Goal: Transaction & Acquisition: Purchase product/service

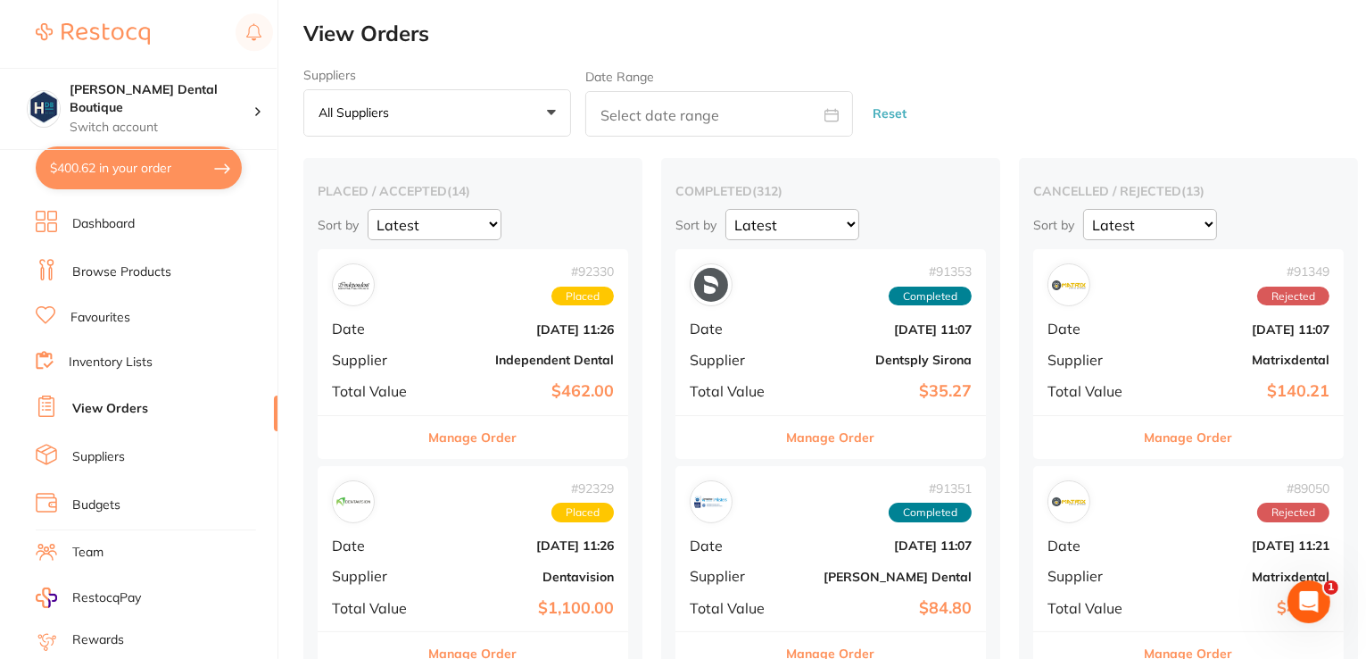
click at [125, 264] on link "Browse Products" at bounding box center [121, 272] width 99 height 18
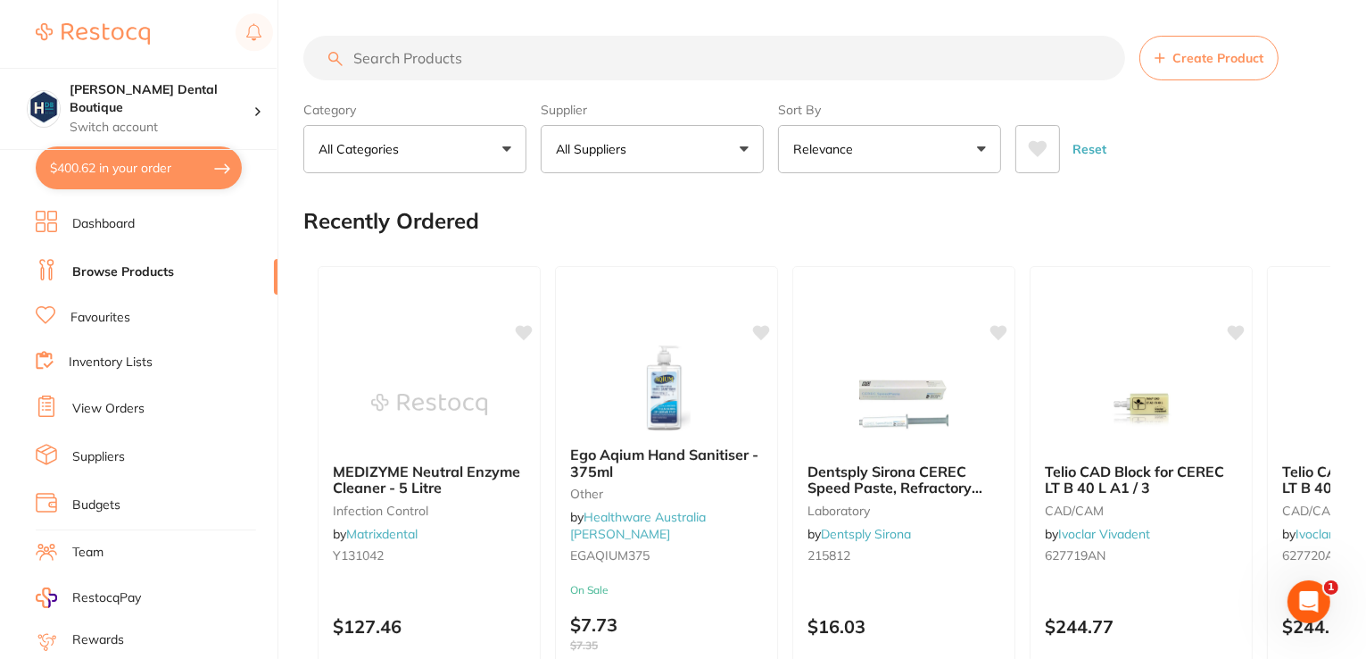
click at [87, 269] on link "Browse Products" at bounding box center [123, 272] width 102 height 18
click at [93, 220] on link "Dashboard" at bounding box center [103, 224] width 62 height 18
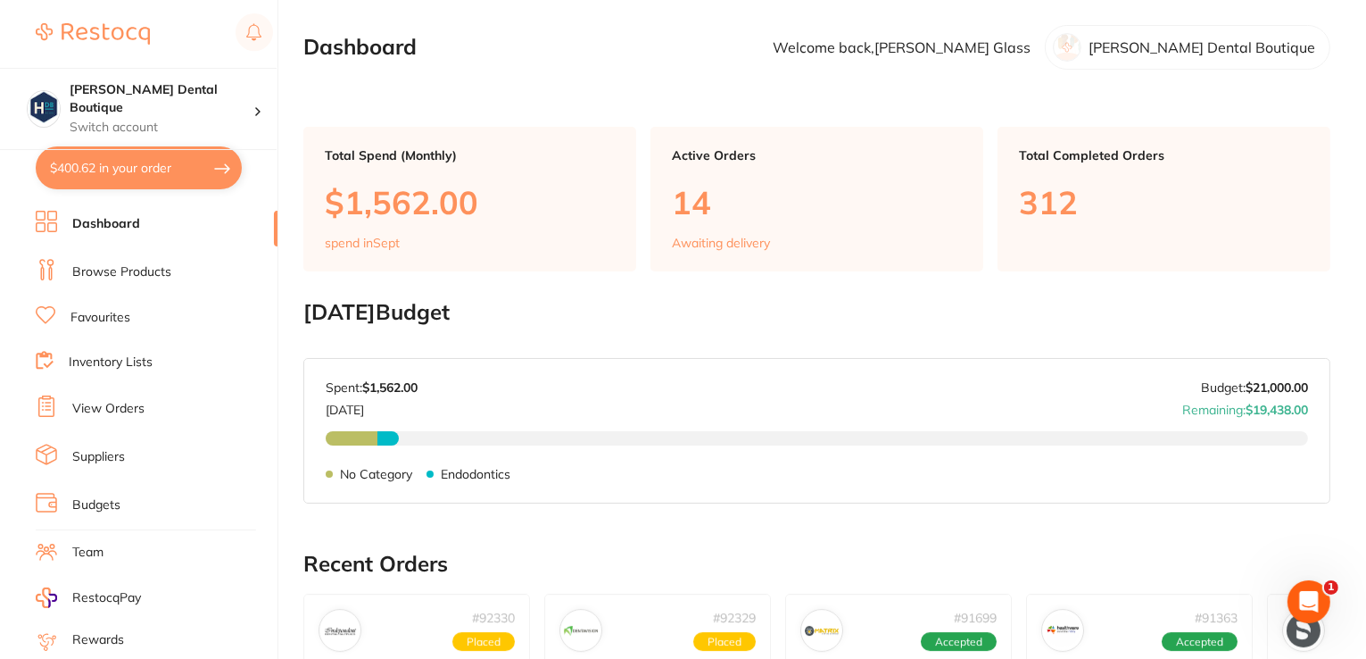
click at [114, 274] on link "Browse Products" at bounding box center [121, 272] width 99 height 18
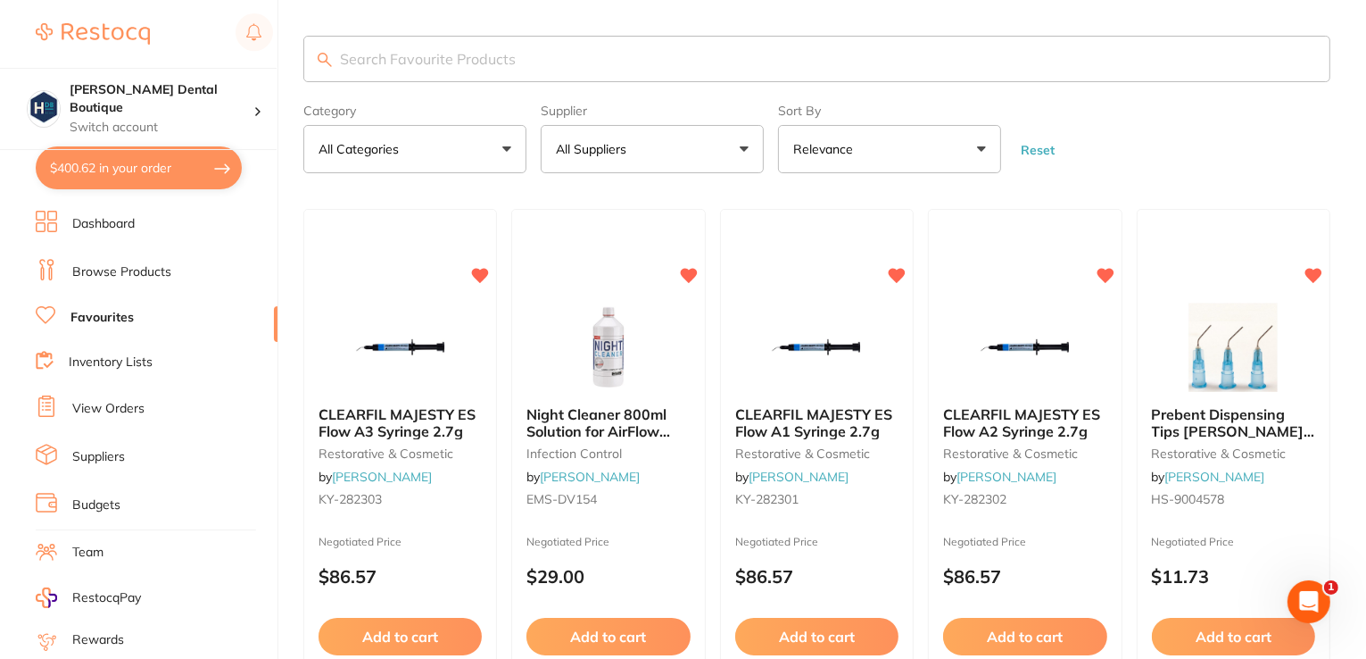
click at [413, 51] on input "search" at bounding box center [816, 59] width 1027 height 46
click at [88, 263] on link "Browse Products" at bounding box center [121, 272] width 99 height 18
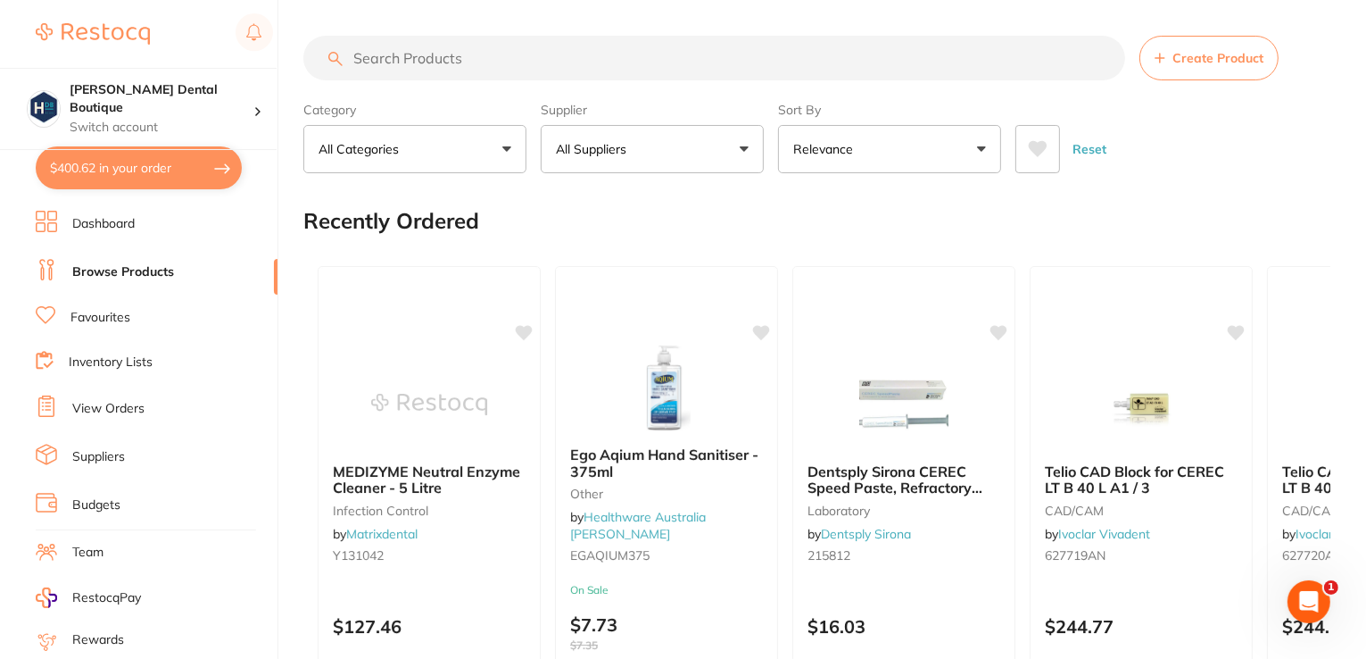
click at [400, 65] on input "search" at bounding box center [714, 58] width 822 height 45
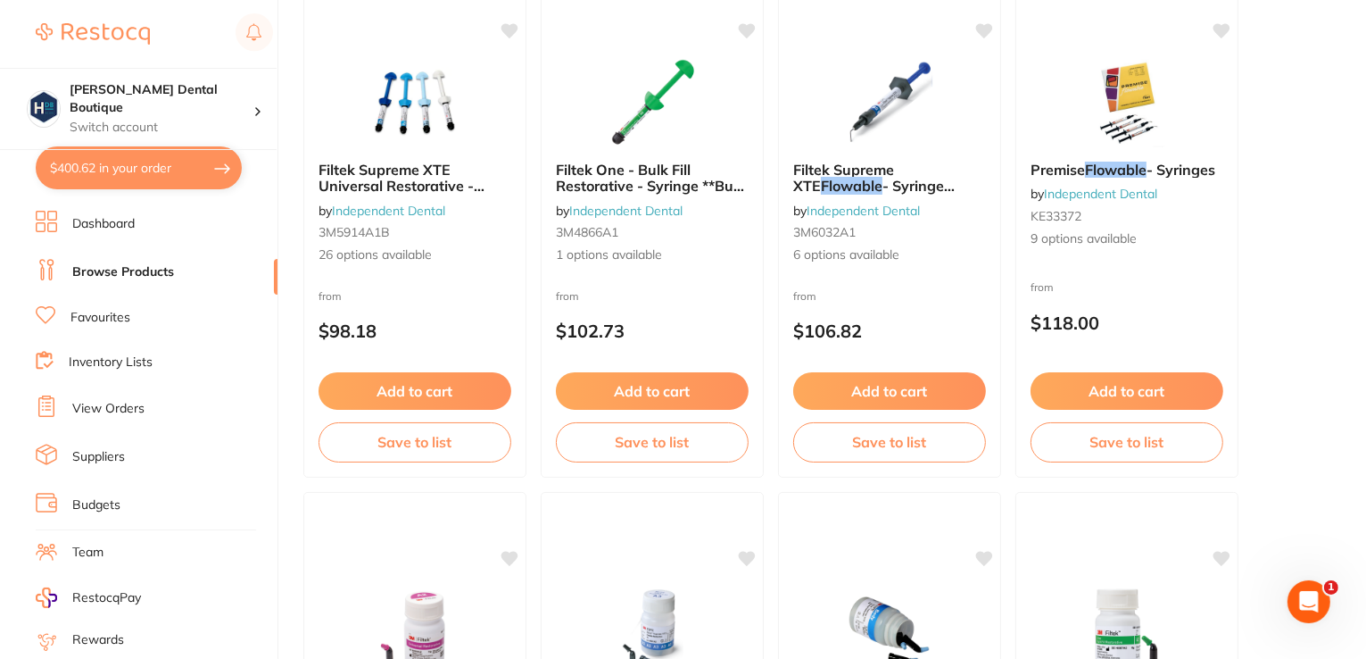
scroll to position [1869, 0]
type input "flowable"
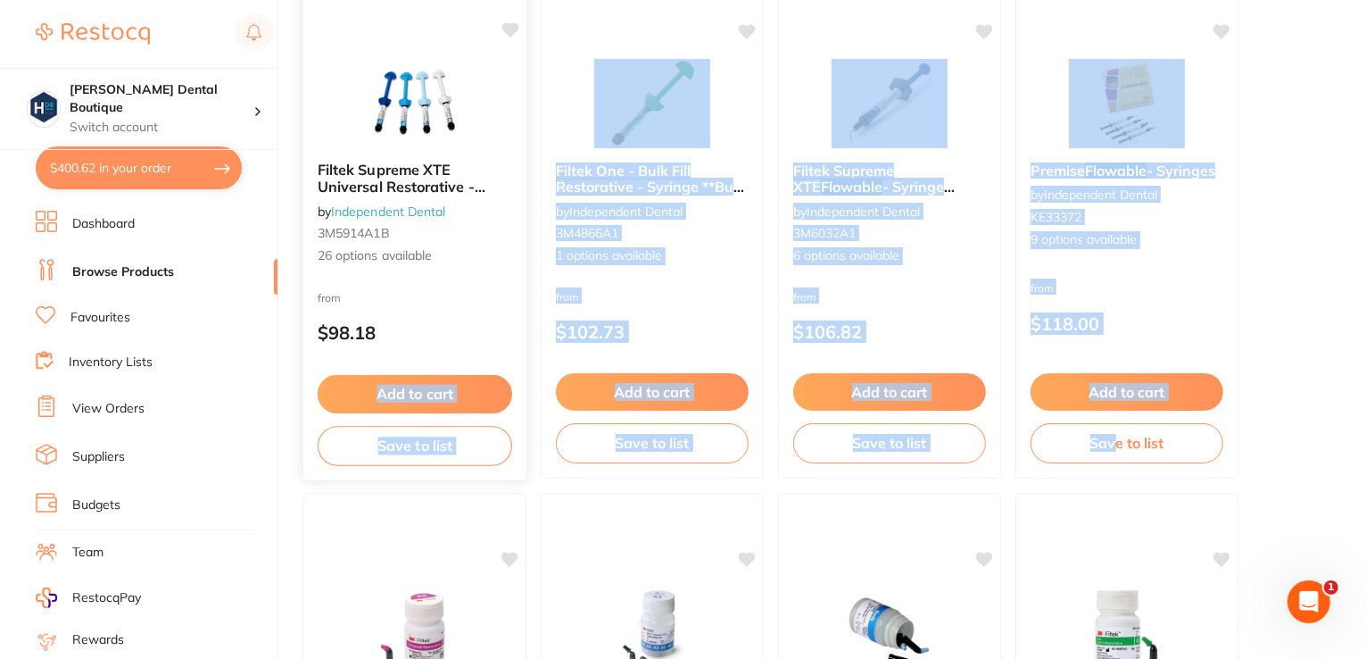
drag, startPoint x: 1111, startPoint y: 483, endPoint x: 330, endPoint y: 408, distance: 784.4
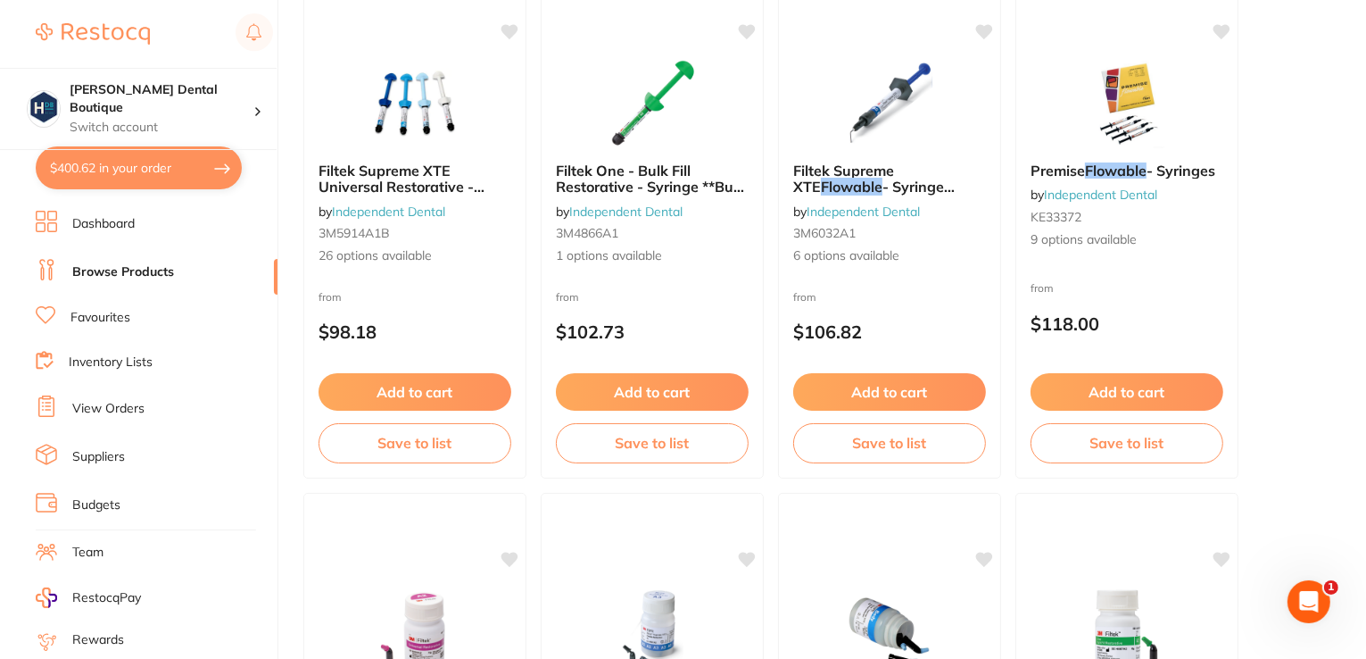
click at [82, 309] on link "Favourites" at bounding box center [100, 318] width 60 height 18
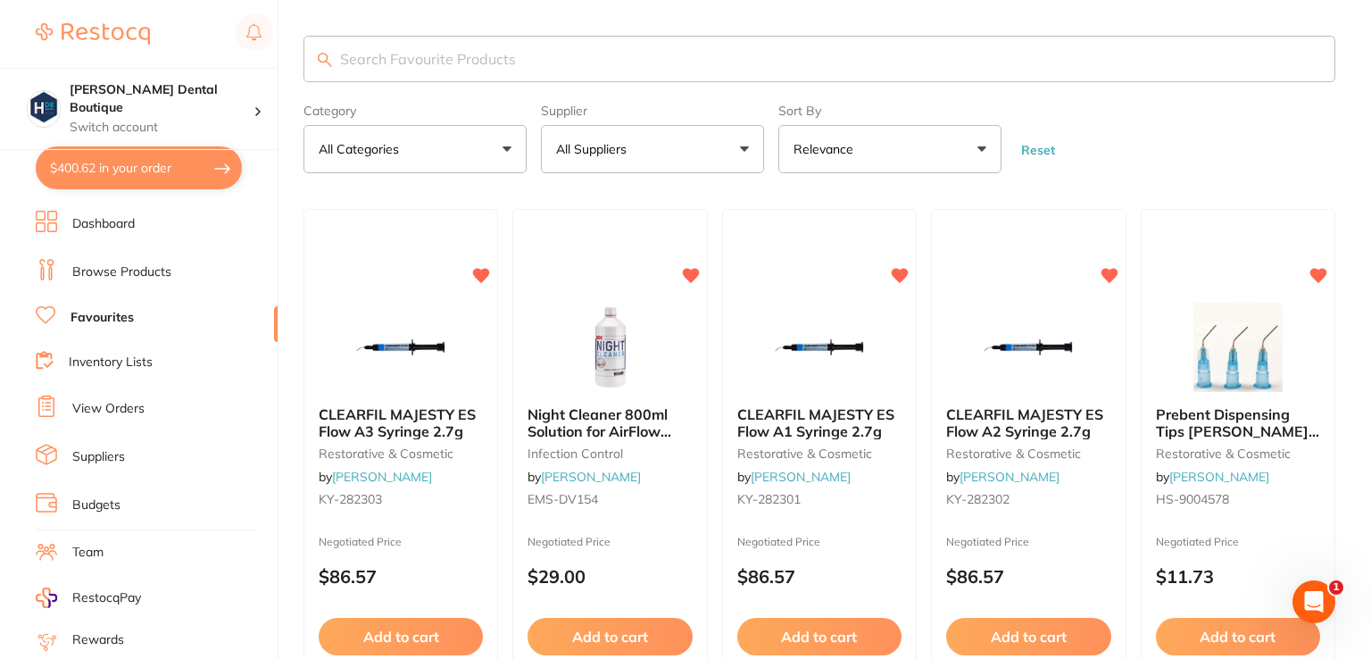
click at [452, 58] on input "search" at bounding box center [819, 59] width 1032 height 46
click at [452, 58] on input "search" at bounding box center [816, 59] width 1027 height 46
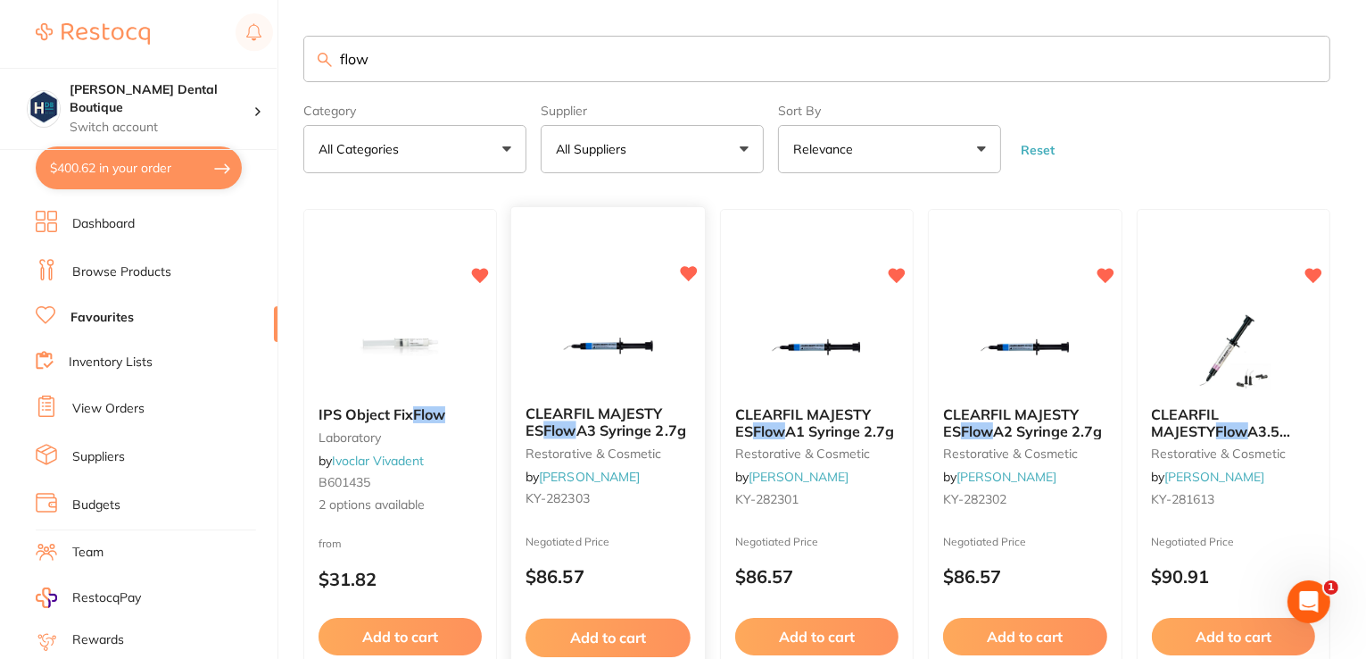
type input "flow"
click at [596, 357] on img at bounding box center [608, 347] width 117 height 90
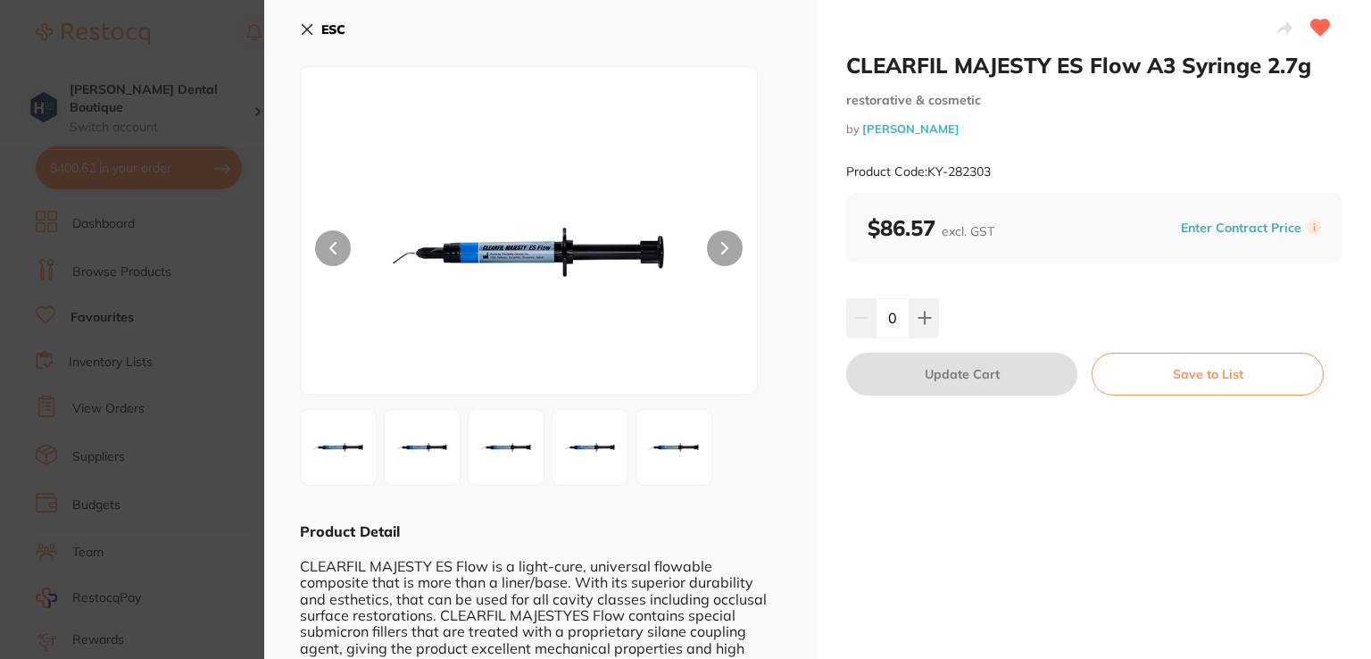
click at [303, 34] on icon at bounding box center [307, 29] width 14 height 14
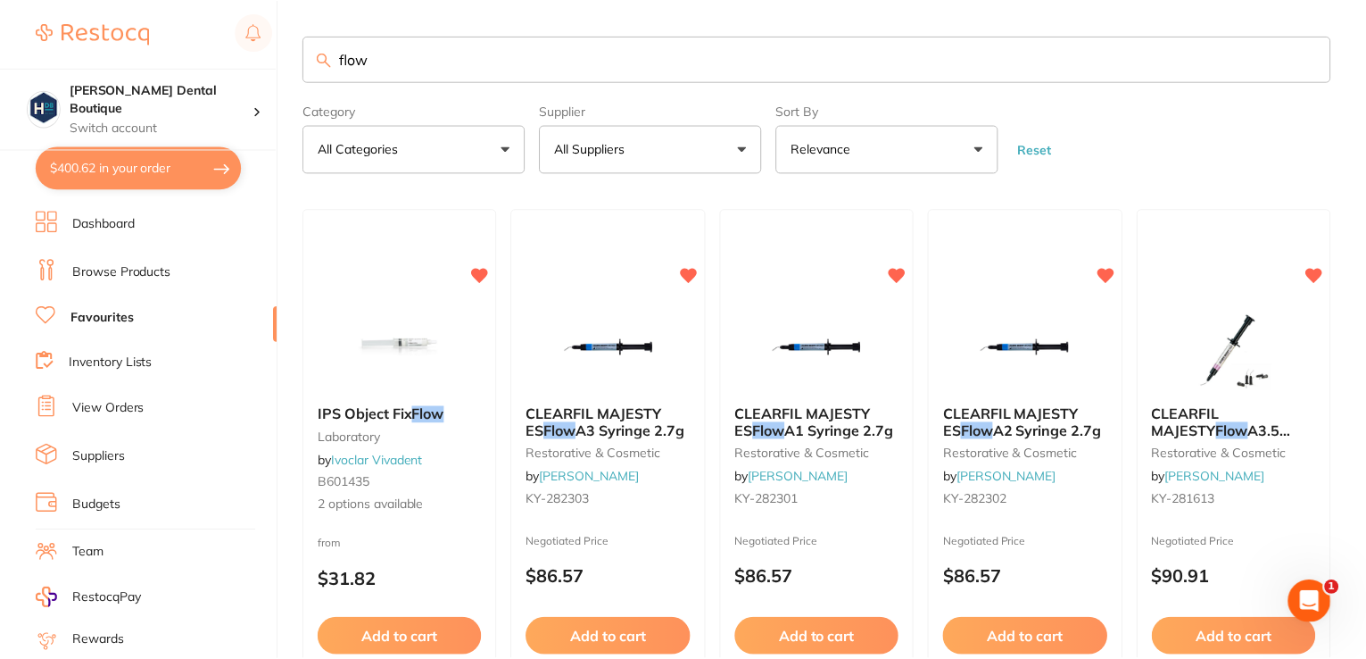
scroll to position [1210, 0]
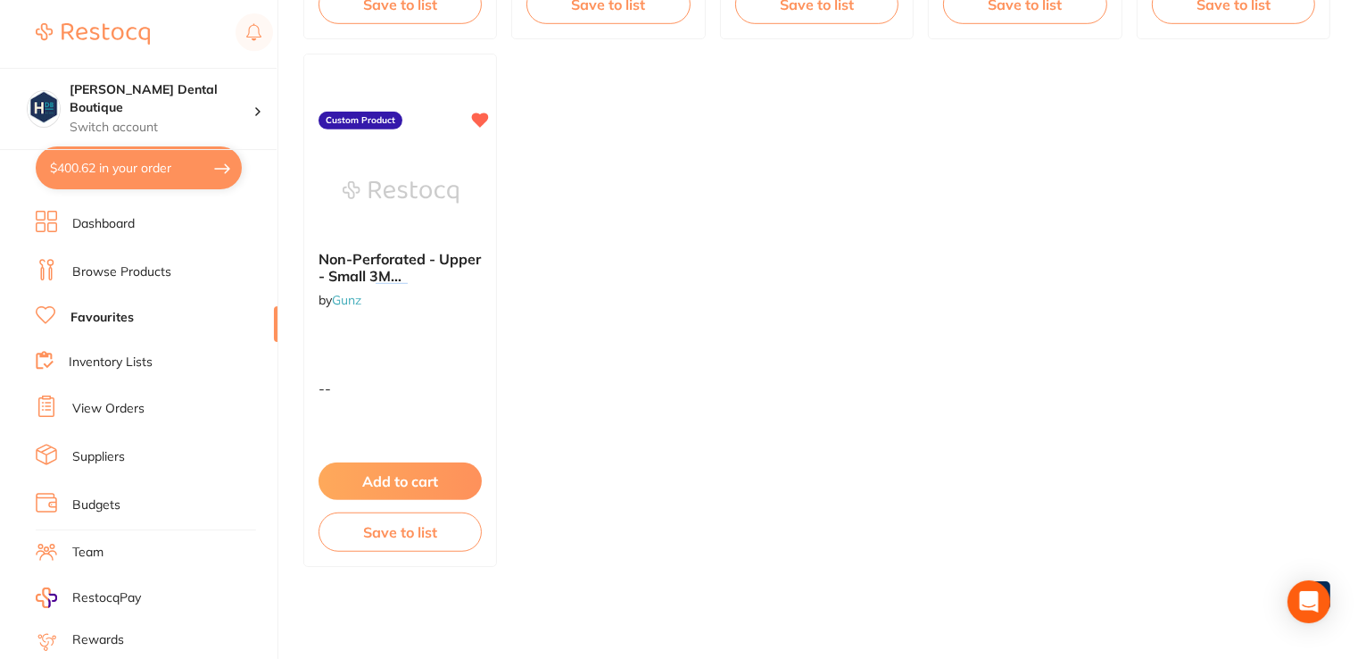
click at [121, 172] on button "$400.62 in your order" at bounding box center [139, 167] width 206 height 43
checkbox input "true"
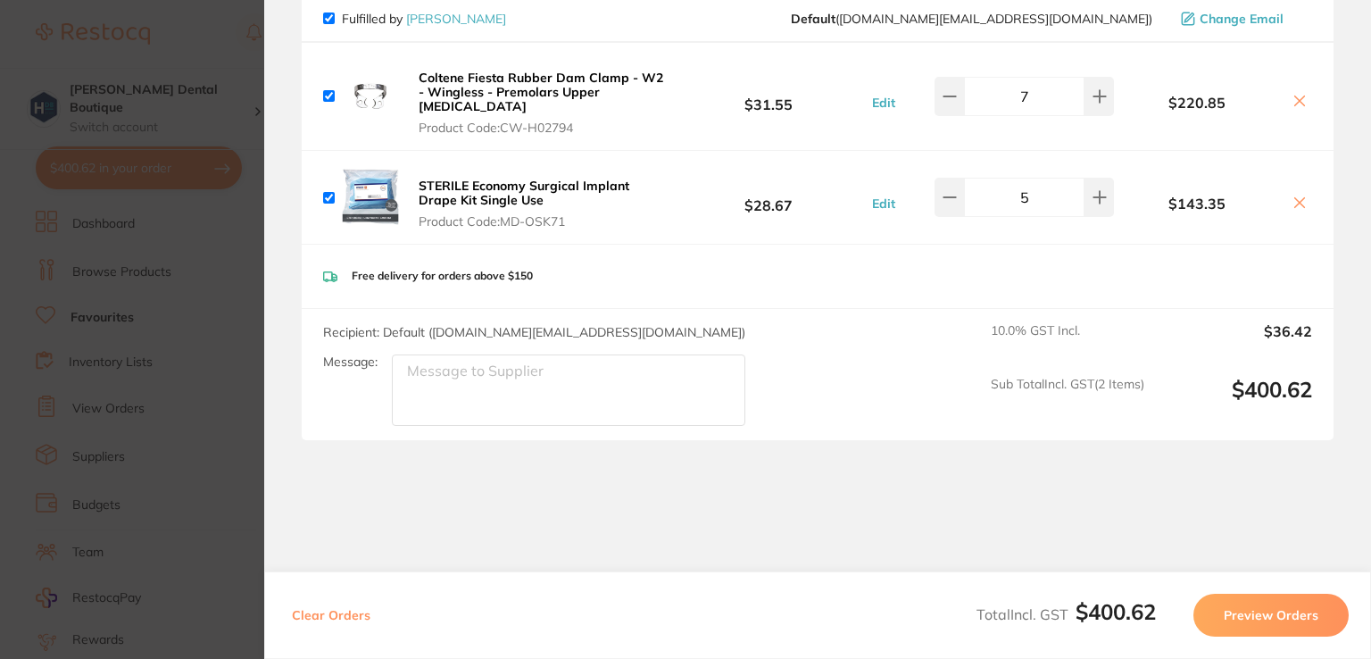
scroll to position [175, 0]
click at [1256, 624] on button "Preview Orders" at bounding box center [1270, 614] width 155 height 43
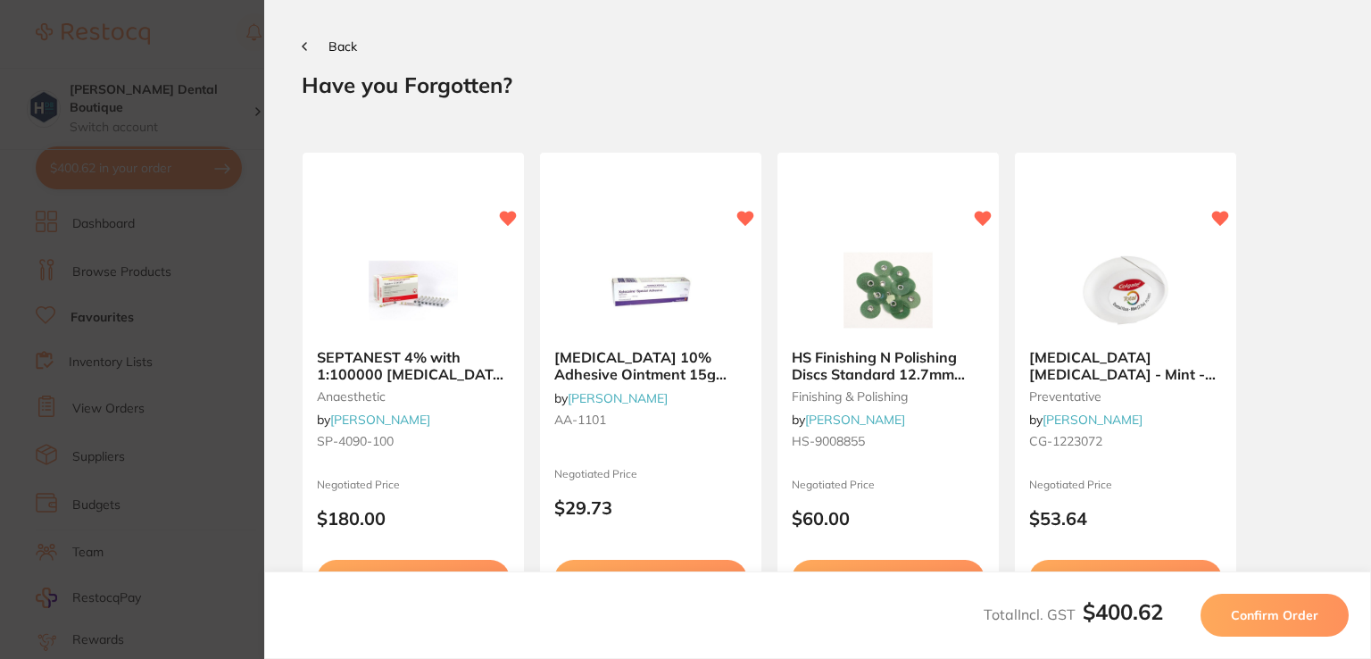
scroll to position [0, 0]
click at [339, 44] on span "Back" at bounding box center [342, 46] width 29 height 16
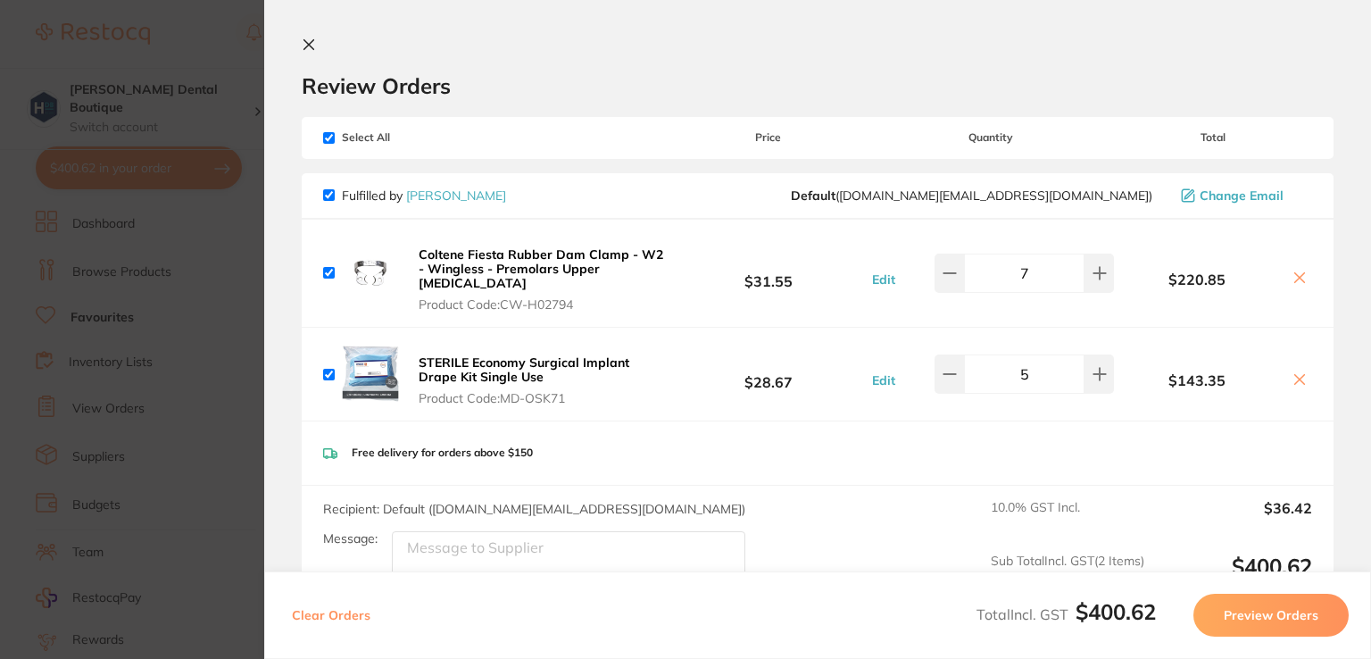
click at [313, 46] on icon at bounding box center [309, 44] width 14 height 14
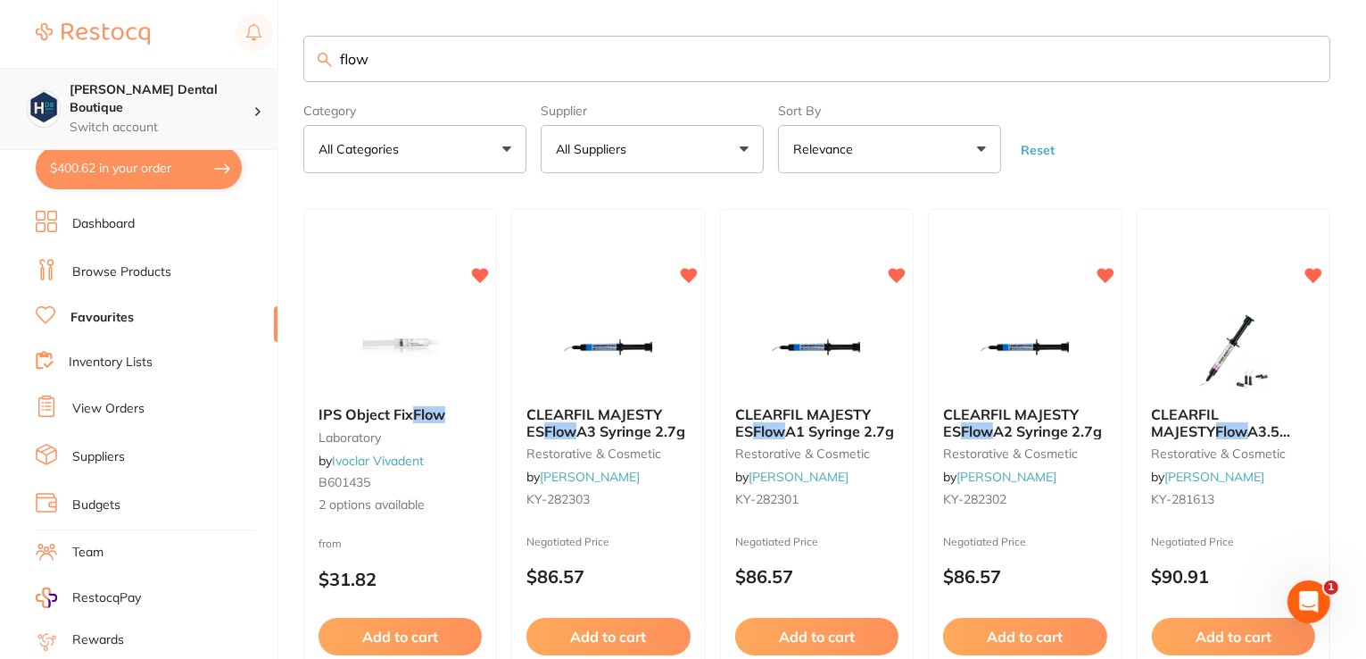
drag, startPoint x: 477, startPoint y: 48, endPoint x: 254, endPoint y: 67, distance: 223.9
click at [254, 67] on div "$400.62 [PERSON_NAME] Dental Boutique Switch account [PERSON_NAME] Dental Bouti…" at bounding box center [683, 329] width 1366 height 659
